Goal: Ask a question: Seek information or help from site administrators or community

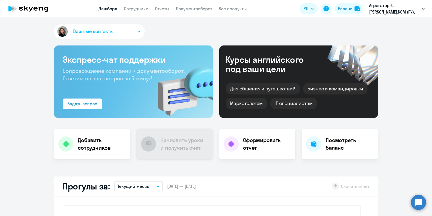
select select "30"
click at [143, 8] on link "Сотрудники" at bounding box center [136, 8] width 25 height 5
select select "30"
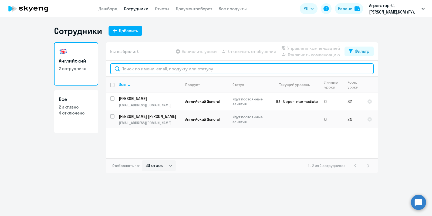
click at [140, 69] on input "text" at bounding box center [242, 68] width 264 height 11
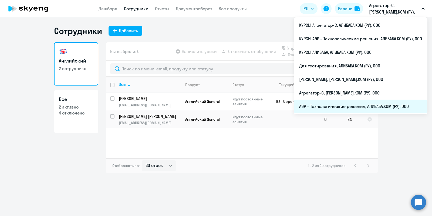
click at [323, 106] on li "АЭР – Технологические решения, АЛИБАБА.КОМ (РУ), ООО" at bounding box center [361, 106] width 134 height 14
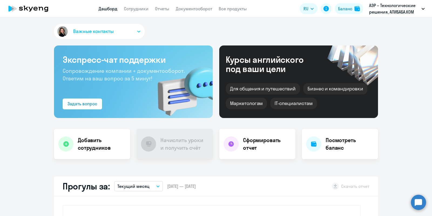
select select "30"
click at [137, 12] on app-header "Дашборд Сотрудники Отчеты Документооборот Все продукты Дашборд Сотрудники Отчет…" at bounding box center [216, 8] width 432 height 17
click at [134, 11] on app-menu-item-link "Сотрудники" at bounding box center [136, 8] width 25 height 7
click at [134, 9] on link "Сотрудники" at bounding box center [136, 8] width 25 height 5
select select "30"
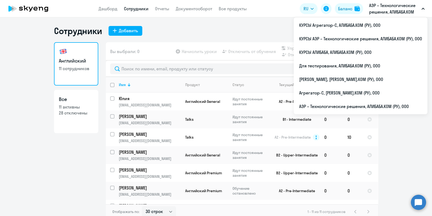
click at [377, 10] on p "АЭР – Технологические решения, АЛИБАБА.КОМ (РУ), ООО" at bounding box center [395, 8] width 50 height 13
click at [377, 7] on p "АЭР – Технологические решения, АЛИБАБА.КОМ (РУ), ООО" at bounding box center [395, 8] width 50 height 13
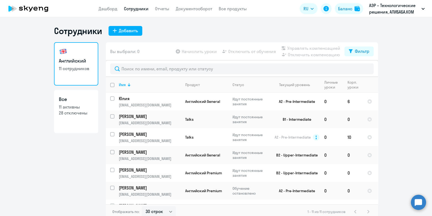
click at [377, 7] on p "АЭР – Технологические решения, АЛИБАБА.КОМ (РУ), ООО" at bounding box center [395, 8] width 50 height 13
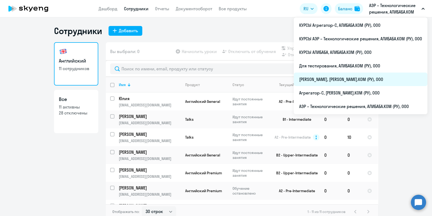
click at [333, 79] on li "[PERSON_NAME], [PERSON_NAME].КОМ (РУ), ООО" at bounding box center [361, 79] width 134 height 14
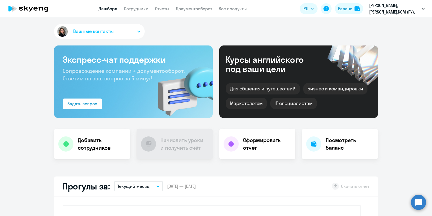
click at [144, 2] on app-header "Дашборд Сотрудники Отчеты Документооборот Все продукты Дашборд Сотрудники Отчет…" at bounding box center [216, 8] width 432 height 17
click at [137, 11] on link "Сотрудники" at bounding box center [136, 8] width 25 height 5
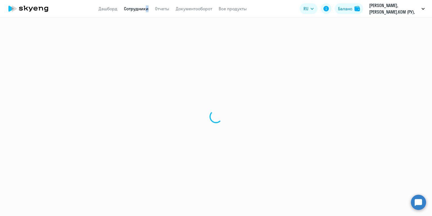
select select "30"
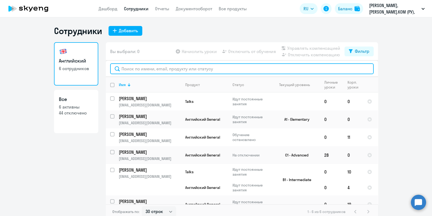
click at [156, 70] on input "text" at bounding box center [242, 68] width 264 height 11
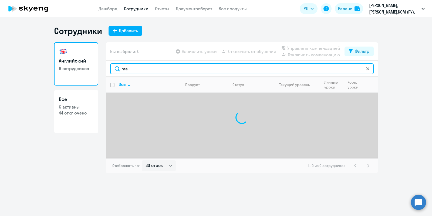
type input "m"
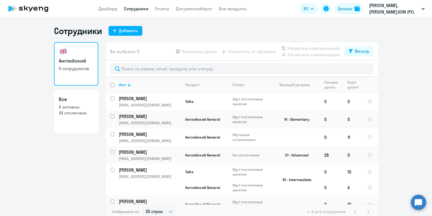
click at [82, 121] on link "Все 6 активны 44 отключено" at bounding box center [76, 111] width 44 height 43
select select "30"
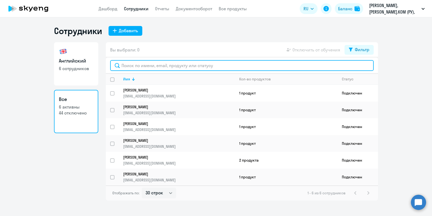
click at [147, 64] on input "text" at bounding box center [242, 65] width 264 height 11
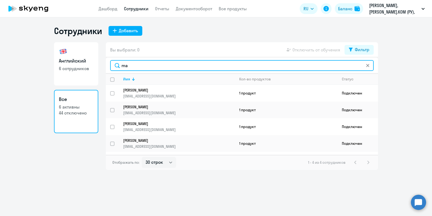
type input "m"
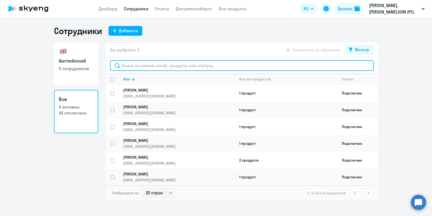
type input "ч"
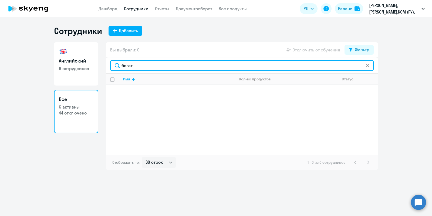
click at [142, 65] on input "богат" at bounding box center [242, 65] width 264 height 11
type input "б"
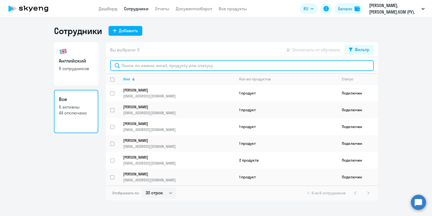
click at [187, 61] on input "text" at bounding box center [242, 65] width 264 height 11
paste input "[EMAIL_ADDRESS][DOMAIN_NAME]"
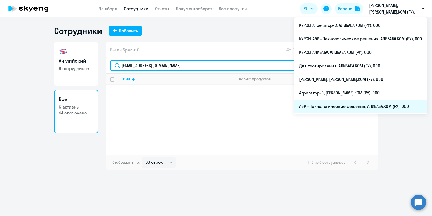
type input "[EMAIL_ADDRESS][DOMAIN_NAME]"
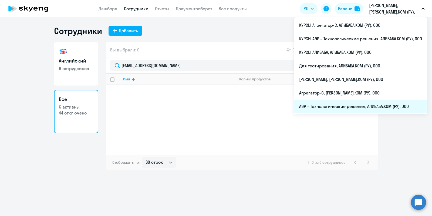
click at [338, 109] on li "АЭР – Технологические решения, АЛИБАБА.КОМ (РУ), ООО" at bounding box center [361, 106] width 134 height 14
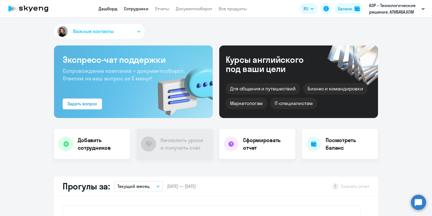
click at [133, 7] on link "Сотрудники" at bounding box center [136, 8] width 25 height 5
select select "30"
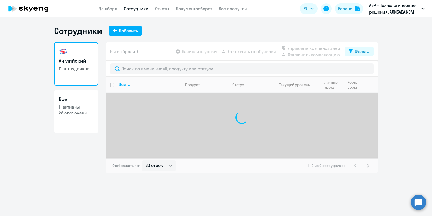
click at [84, 102] on h3 "Все" at bounding box center [76, 99] width 35 height 7
select select "30"
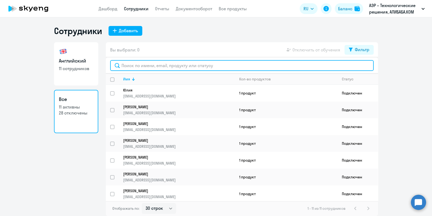
click at [159, 65] on input "text" at bounding box center [242, 65] width 264 height 11
paste input "[EMAIL_ADDRESS][DOMAIN_NAME]"
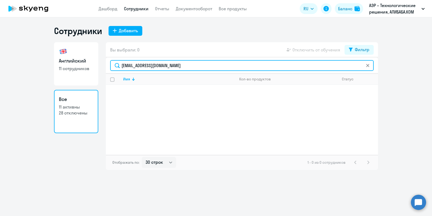
type input "[EMAIL_ADDRESS][DOMAIN_NAME]"
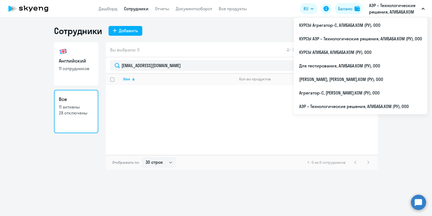
click at [392, 10] on p "АЭР – Технологические решения, АЛИБАБА.КОМ (РУ), ООО" at bounding box center [395, 8] width 50 height 13
click at [386, 7] on p "АЭР – Технологические решения, АЛИБАБА.КОМ (РУ), ООО" at bounding box center [395, 8] width 50 height 13
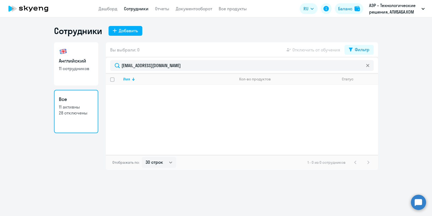
click at [386, 7] on p "АЭР – Технологические решения, АЛИБАБА.КОМ (РУ), ООО" at bounding box center [395, 8] width 50 height 13
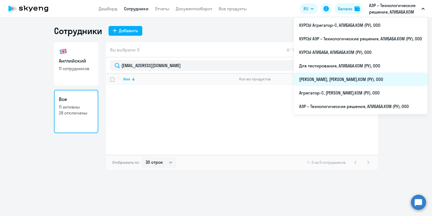
click at [323, 80] on li "[PERSON_NAME], [PERSON_NAME].КОМ (РУ), ООО" at bounding box center [361, 79] width 134 height 14
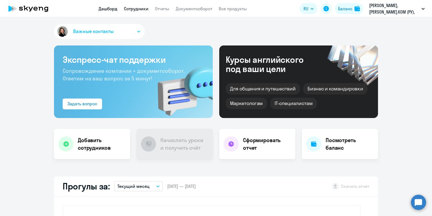
select select "30"
click at [134, 8] on link "Сотрудники" at bounding box center [136, 8] width 25 height 5
select select "30"
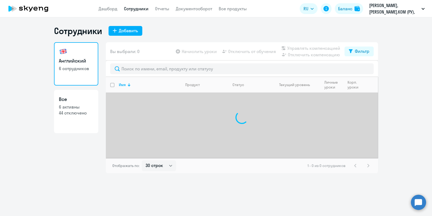
click at [82, 111] on p "44 отключено" at bounding box center [76, 113] width 35 height 6
select select "30"
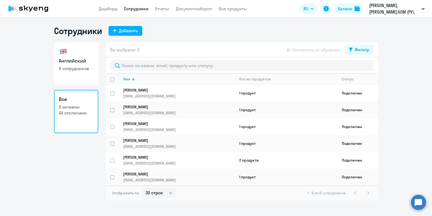
click at [372, 193] on div "1 - 6 из 6 сотрудников" at bounding box center [340, 192] width 64 height 6
click at [355, 46] on button "Фильтр" at bounding box center [359, 50] width 29 height 10
click at [368, 68] on span at bounding box center [365, 67] width 9 height 5
click at [361, 67] on input "checkbox" at bounding box center [360, 67] width 0 height 0
checkbox input "true"
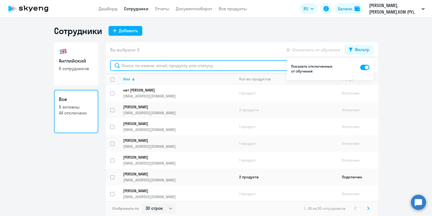
click at [149, 65] on input "text" at bounding box center [242, 65] width 264 height 11
paste input "[EMAIL_ADDRESS][DOMAIN_NAME]"
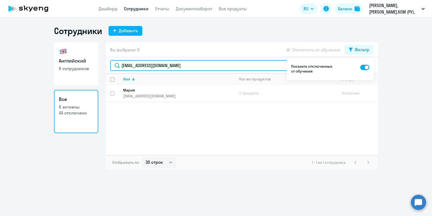
type input "[EMAIL_ADDRESS][DOMAIN_NAME]"
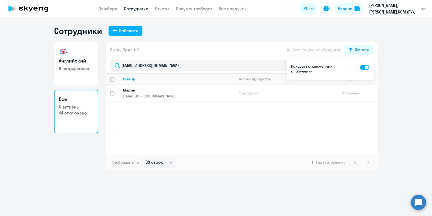
click at [253, 96] on td "2 продукта" at bounding box center [286, 93] width 103 height 17
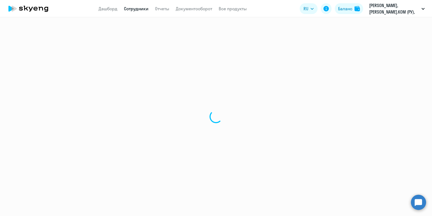
select select "english"
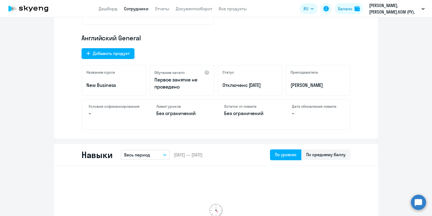
scroll to position [203, 0]
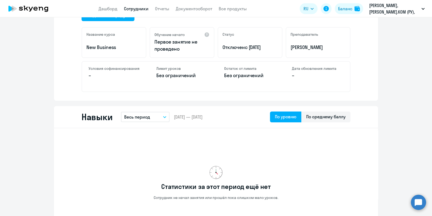
click at [241, 49] on p "Отключен с [DATE]" at bounding box center [250, 47] width 55 height 7
click at [261, 45] on span "с [DATE]" at bounding box center [253, 47] width 16 height 6
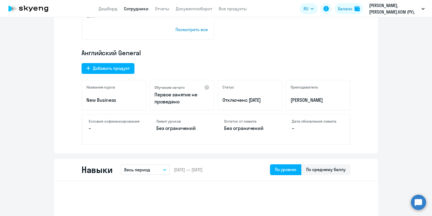
scroll to position [116, 0]
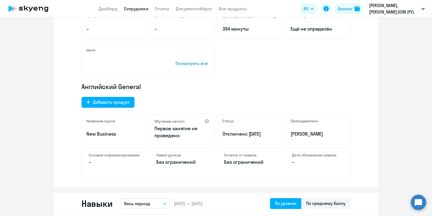
click at [312, 89] on p "Английский General" at bounding box center [216, 86] width 269 height 9
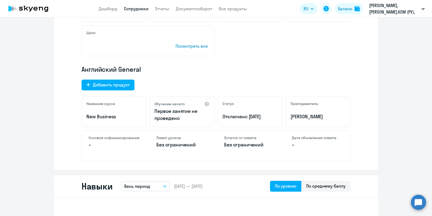
scroll to position [135, 0]
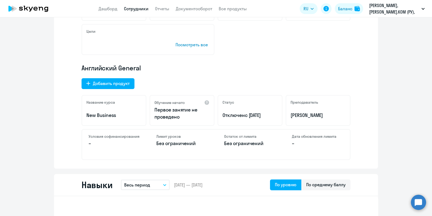
click at [418, 198] on circle at bounding box center [418, 201] width 15 height 15
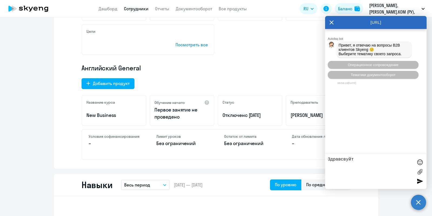
type textarea "Здравсвуйте"
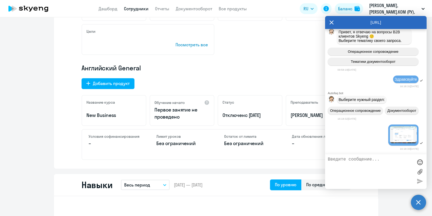
scroll to position [66, 0]
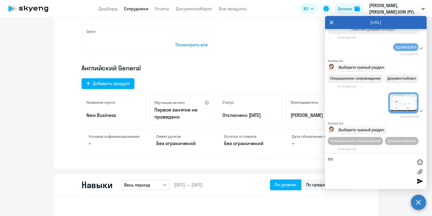
type textarea "п"
click at [375, 139] on span "Операционное сопровождение" at bounding box center [355, 141] width 51 height 4
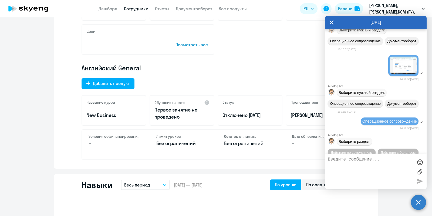
scroll to position [125, 0]
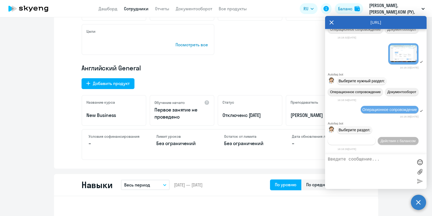
click at [376, 137] on button "Действия по сотрудникам" at bounding box center [352, 141] width 48 height 8
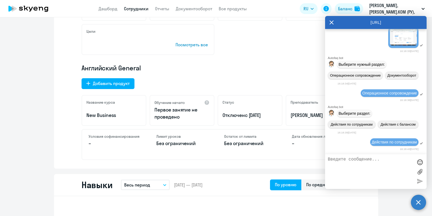
scroll to position [205, 0]
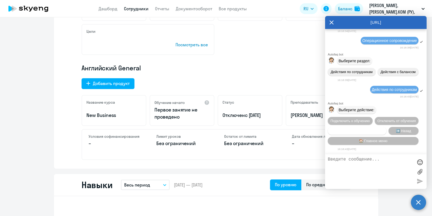
click at [372, 131] on span "Сотруднику нужна помощь" at bounding box center [357, 131] width 44 height 4
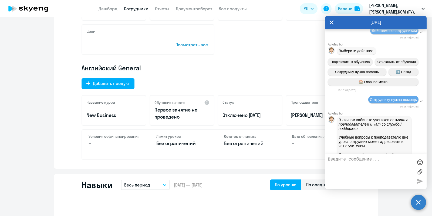
scroll to position [392, 0]
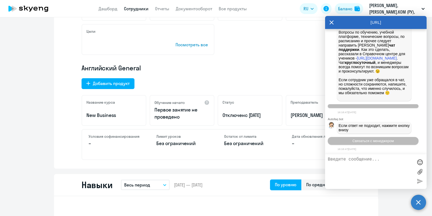
click at [397, 145] on div "Связаться с менеджером" at bounding box center [376, 141] width 102 height 12
click at [392, 142] on button "Связаться с менеджером" at bounding box center [373, 141] width 91 height 8
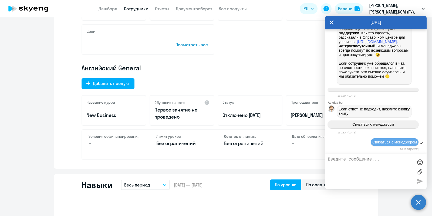
scroll to position [408, 0]
click at [365, 166] on textarea at bounding box center [370, 171] width 85 height 29
type textarea "Здравсвуйте, отклбчили обучение данном уработнику, хотя у нее было 32 урока на …"
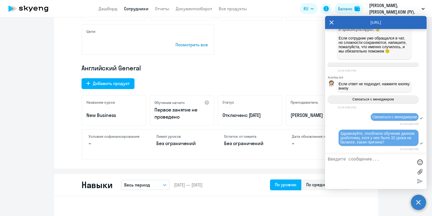
paste textarea "[EMAIL_ADDRESS][DOMAIN_NAME]"
type textarea "[EMAIL_ADDRESS][DOMAIN_NAME]"
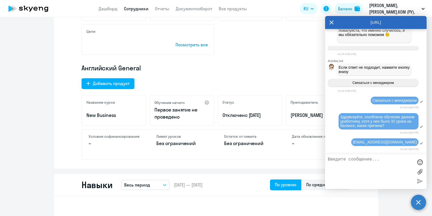
scroll to position [450, 0]
click at [292, 73] on div "Английский General Добавить продукт Название курса New Business Обучение начато…" at bounding box center [216, 112] width 269 height 96
click at [367, 168] on textarea at bounding box center [370, 171] width 85 height 29
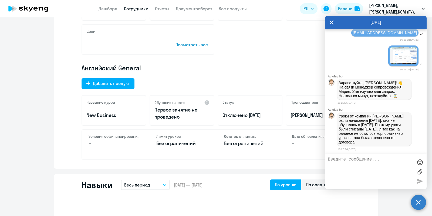
scroll to position [561, 0]
type textarea "а почему списались уроки? куда они пропали?"
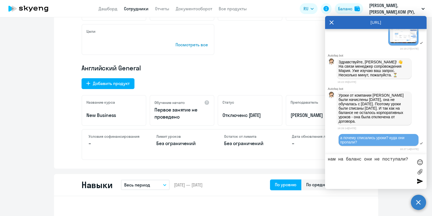
type textarea "нам на баланс они не поступали?"
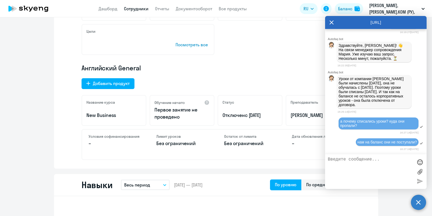
scroll to position [0, 0]
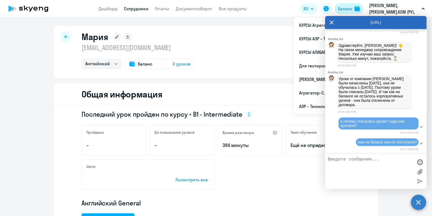
click at [354, 9] on button "Баланс" at bounding box center [349, 8] width 28 height 11
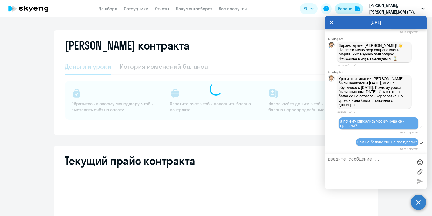
select select "english_adult_not_native_speaker"
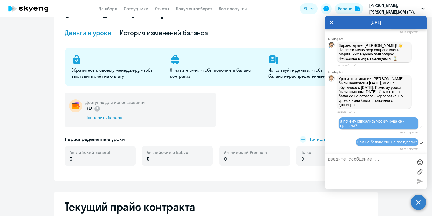
scroll to position [67, 0]
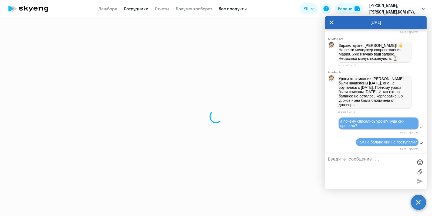
select select "english"
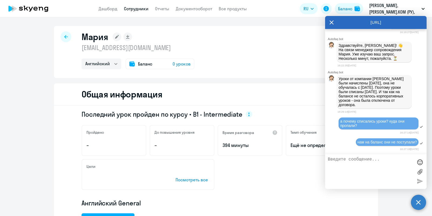
scroll to position [34, 0]
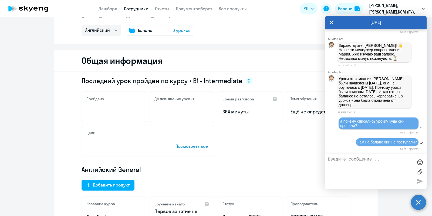
click at [335, 3] on button "Баланс" at bounding box center [349, 8] width 28 height 11
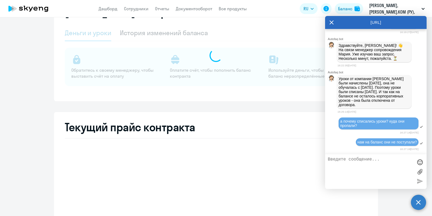
select select "english_adult_not_native_speaker"
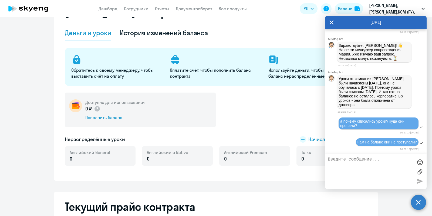
click at [359, 158] on textarea at bounding box center [370, 171] width 85 height 29
type textarea "за эти уроки работник заплатил, но сейчас у него нет ни уроков ни денег"
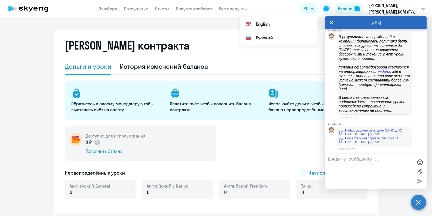
scroll to position [748, 0]
click at [369, 134] on link "Информационное письмо ОАНО ДПО СКАЕНГ [DATE] (2).pdf" at bounding box center [374, 132] width 71 height 8
click at [351, 141] on link "Бухгалтерская справка ОАНО ДПО СКАЕНГ [DATE] (1).pdf" at bounding box center [374, 140] width 71 height 8
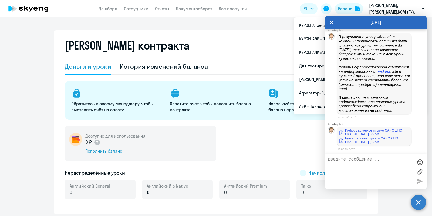
click at [367, 167] on textarea at bounding box center [370, 171] width 85 height 29
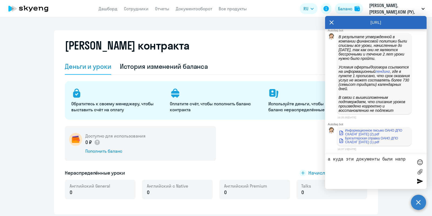
click at [348, 78] on em ", где в пункте 1 прописано, что срок оказания услуг не может составлять более 7…" at bounding box center [375, 80] width 72 height 22
click at [376, 74] on em "лендинг" at bounding box center [383, 71] width 15 height 4
click at [405, 160] on textarea "а куда эти документы были напр" at bounding box center [370, 171] width 85 height 29
type textarea "а куда эти документы были направлены? я их вижу впервые"
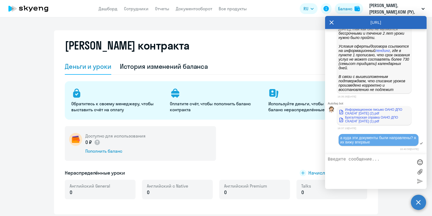
scroll to position [769, 0]
type textarea "к"
type textarea "м"
type textarea "М"
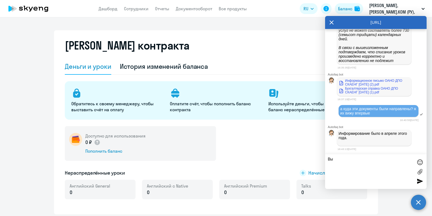
type textarea "В"
type textarea "З"
type textarea "У"
type textarea "Т"
type textarea "Верно ли я понимаю, что уроки вы с баланса списали, а денежные средства на бала…"
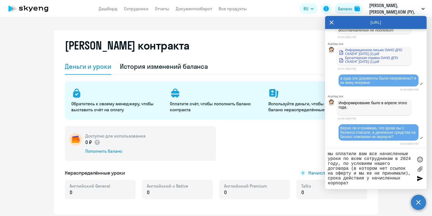
scroll to position [5, 0]
type textarea "мы оплатили вам все начисленные уроки по всем сотрудникам в 2024 году, по услов…"
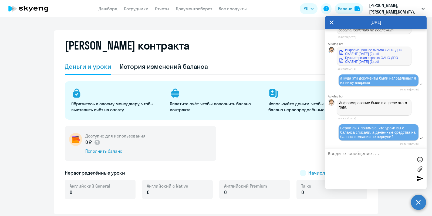
scroll to position [861, 0]
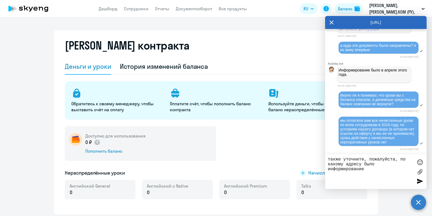
type textarea "также уточните, пожалуйста, по какому адресу было информирование?"
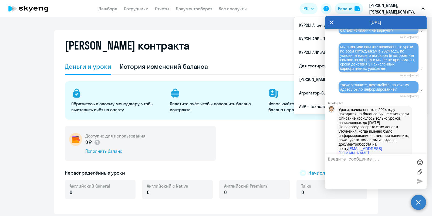
scroll to position [945, 0]
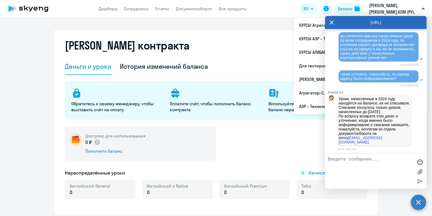
drag, startPoint x: 381, startPoint y: 141, endPoint x: 338, endPoint y: 145, distance: 43.8
click at [338, 145] on div "Уроки, начисленные в 2024 году находятся на балансе, их не списывали. Списание …" at bounding box center [376, 120] width 102 height 53
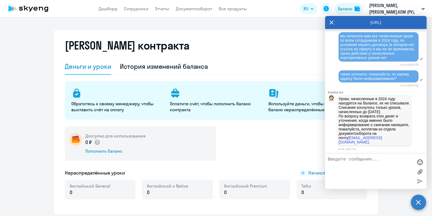
copy p "[EMAIL_ADDRESS][DOMAIN_NAME] ."
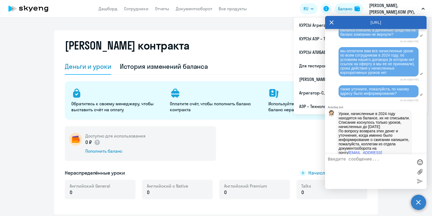
click at [384, 21] on div "[URL]" at bounding box center [376, 22] width 102 height 13
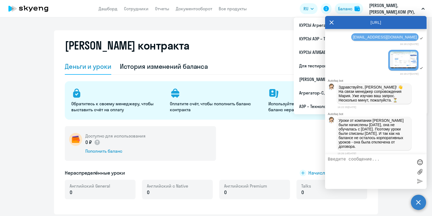
scroll to position [506, 0]
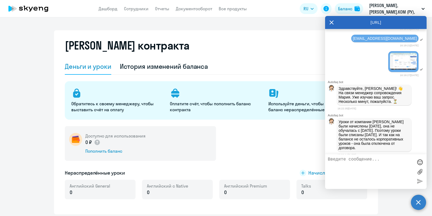
drag, startPoint x: 242, startPoint y: 47, endPoint x: 253, endPoint y: 51, distance: 11.9
click at [242, 47] on div "[PERSON_NAME] контракта" at bounding box center [216, 48] width 303 height 19
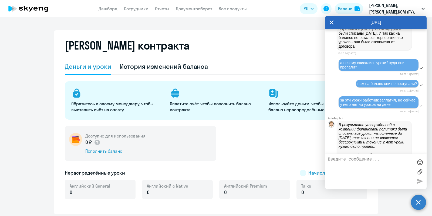
scroll to position [641, 0]
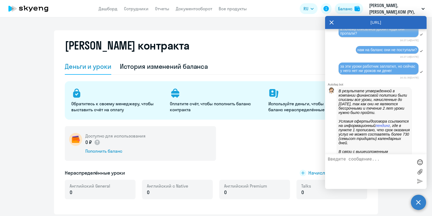
click at [235, 46] on div "[PERSON_NAME] контракта" at bounding box center [216, 48] width 303 height 19
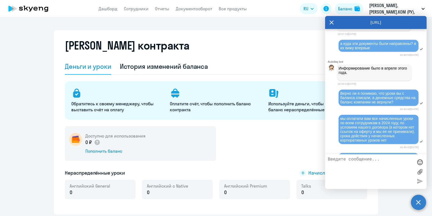
scroll to position [743, 0]
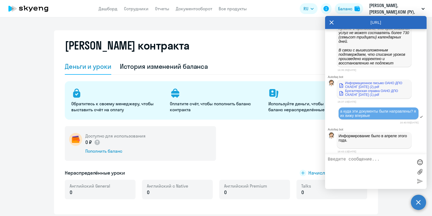
drag, startPoint x: 248, startPoint y: 46, endPoint x: 256, endPoint y: 62, distance: 17.7
click at [248, 46] on div "[PERSON_NAME] контракта" at bounding box center [216, 48] width 303 height 19
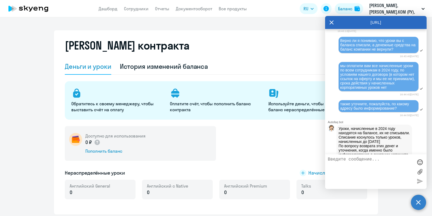
scroll to position [870, 0]
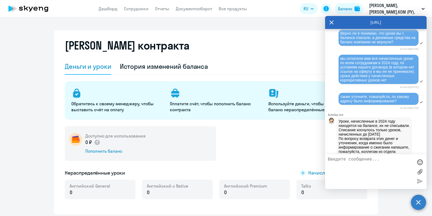
click at [240, 23] on div "[PERSON_NAME] контракта [PERSON_NAME] и уроки История изменений баланса Обратит…" at bounding box center [216, 116] width 432 height 198
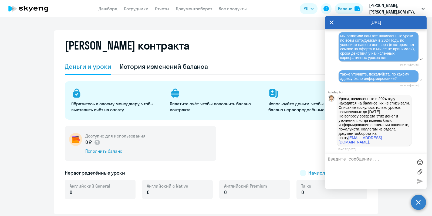
scroll to position [945, 0]
click at [366, 167] on textarea at bounding box center [370, 171] width 85 height 29
type textarea "подскажите, а где в лендинге указано про то, что у уроков есть срок?"
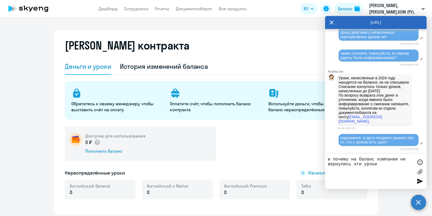
type textarea "и почему на баланс компании не вернулись эти уроки?"
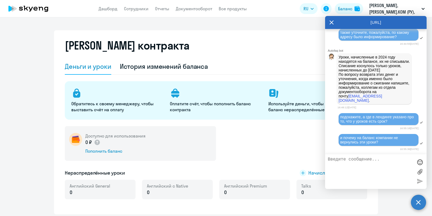
click at [271, 164] on div "Доступно для использования 0 ₽ Пополнить баланс Нераспределённые уроки Начислит…" at bounding box center [216, 165] width 303 height 79
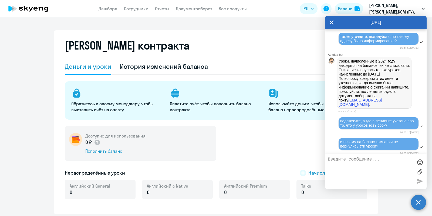
scroll to position [987, 0]
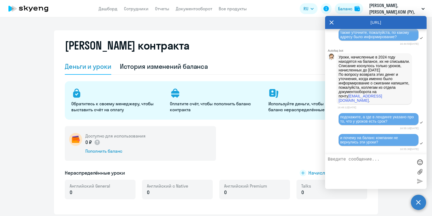
click at [266, 58] on div "[PERSON_NAME] контракта" at bounding box center [216, 48] width 303 height 19
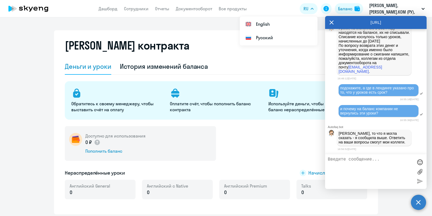
scroll to position [1016, 0]
drag, startPoint x: 382, startPoint y: 71, endPoint x: 336, endPoint y: 72, distance: 45.7
click at [336, 72] on div "Уроки, начисленные в 2024 году находятся на балансе, их не списывали. Списание …" at bounding box center [376, 49] width 102 height 53
copy p "[EMAIL_ADDRESS][DOMAIN_NAME] ."
click at [365, 165] on textarea at bounding box center [370, 171] width 85 height 29
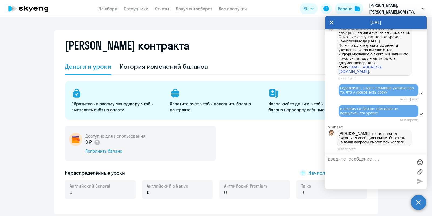
type textarea "п"
drag, startPoint x: 353, startPoint y: 66, endPoint x: 385, endPoint y: 65, distance: 32.4
click at [385, 65] on p "Уроки, начисленные в 2024 году находятся на балансе, их не списывали. Списание …" at bounding box center [374, 50] width 71 height 48
copy p "документооборота"
drag, startPoint x: 387, startPoint y: 164, endPoint x: 364, endPoint y: 162, distance: 22.5
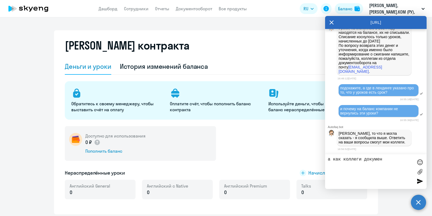
click at [364, 162] on textarea "а как коллеги докумен" at bounding box center [370, 171] width 85 height 29
paste textarea "тооборота"
type textarea "а как коллеги документооборота связаны с тем, что мне нужн вренуть уроки на бал…"
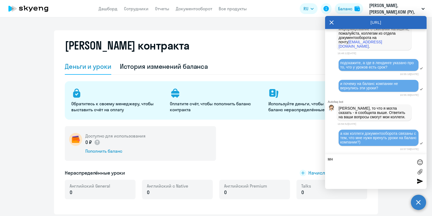
type textarea "м"
type textarea "я"
drag, startPoint x: 354, startPoint y: 136, endPoint x: 365, endPoint y: 177, distance: 42.2
click at [365, 177] on textarea at bounding box center [370, 171] width 85 height 29
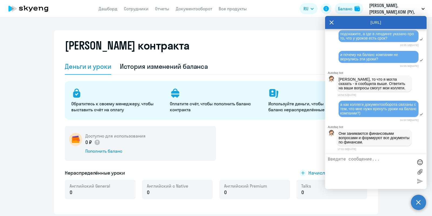
scroll to position [1070, 0]
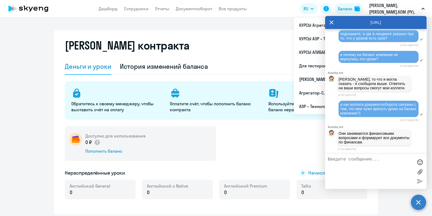
click at [332, 21] on icon at bounding box center [332, 22] width 4 height 13
